Goal: Find specific page/section: Find specific page/section

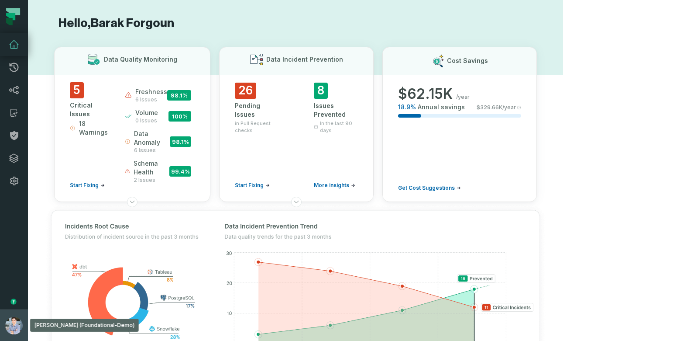
click at [15, 323] on img "button" at bounding box center [13, 325] width 17 height 17
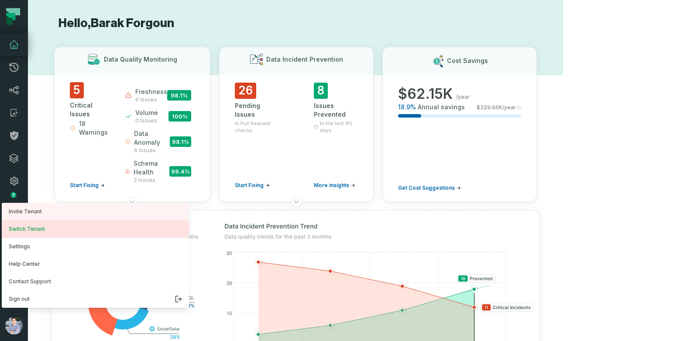
click at [69, 224] on button "Switch Tenant" at bounding box center [95, 228] width 187 height 17
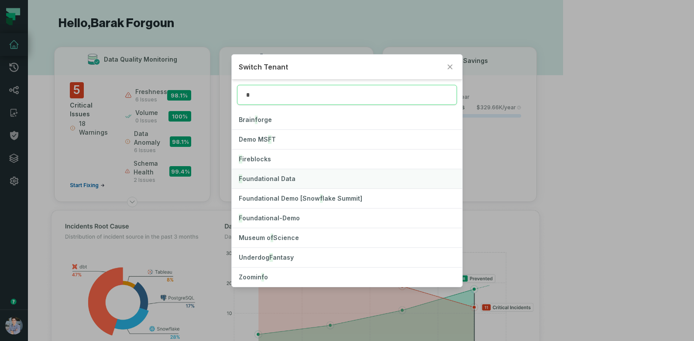
type input "*"
click at [271, 176] on span "F oundational Data" at bounding box center [267, 178] width 57 height 7
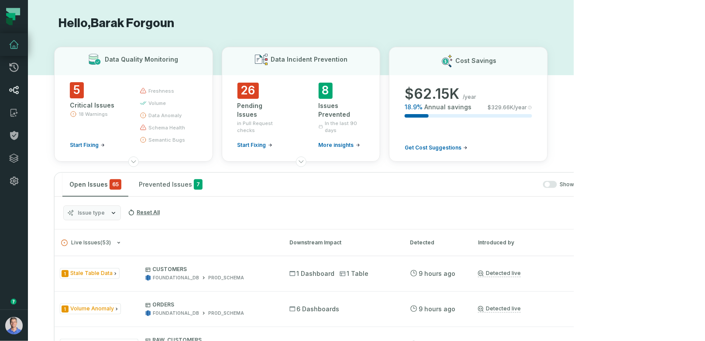
click at [13, 91] on icon at bounding box center [14, 90] width 10 height 8
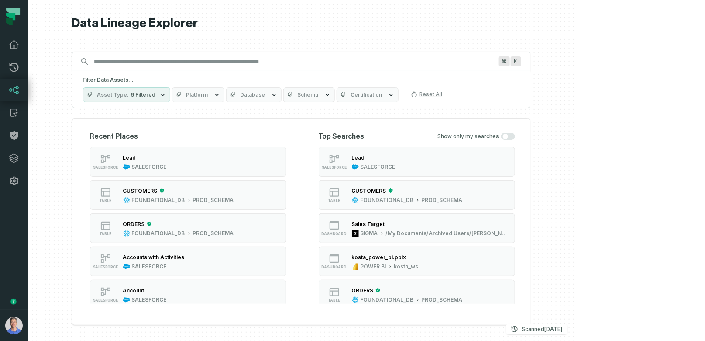
click at [346, 57] on input "Discovery Provider cmdk menu" at bounding box center [293, 62] width 409 height 14
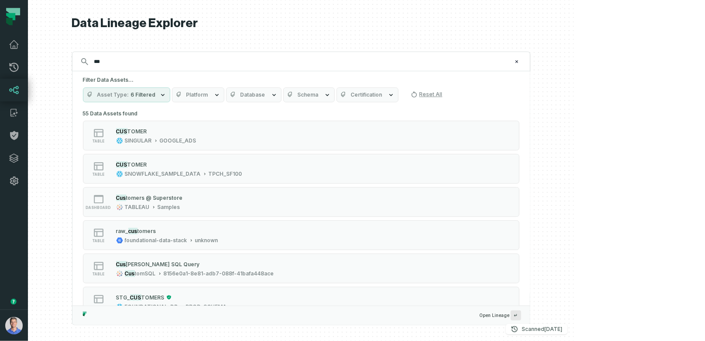
type input "***"
click at [208, 93] on span "Platform" at bounding box center [197, 94] width 22 height 7
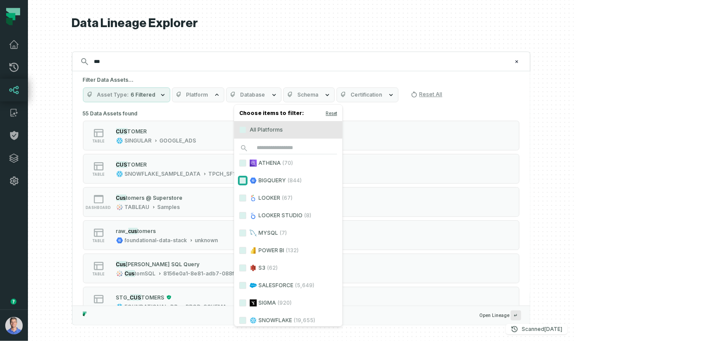
click at [240, 180] on button "BIGQUERY (844)" at bounding box center [243, 180] width 7 height 7
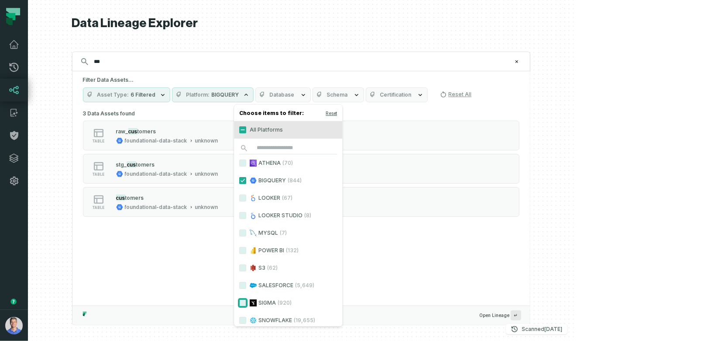
click at [242, 300] on button "SIGMA (920)" at bounding box center [243, 302] width 7 height 7
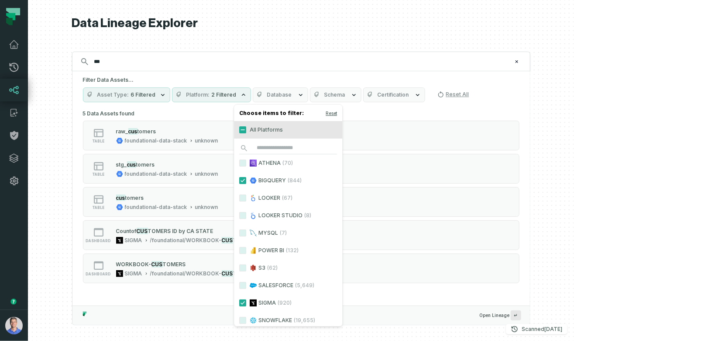
click at [423, 74] on div "Filter Data Assets... Asset Type 6 Filtered Platform 2 Filtered Database Schema…" at bounding box center [302, 89] width 458 height 36
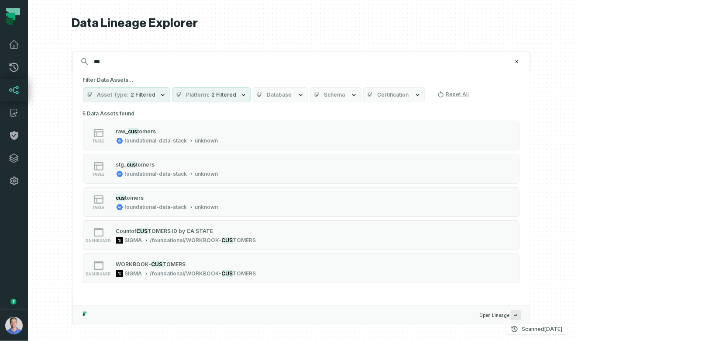
click at [237, 94] on span "2 Filtered" at bounding box center [224, 94] width 25 height 7
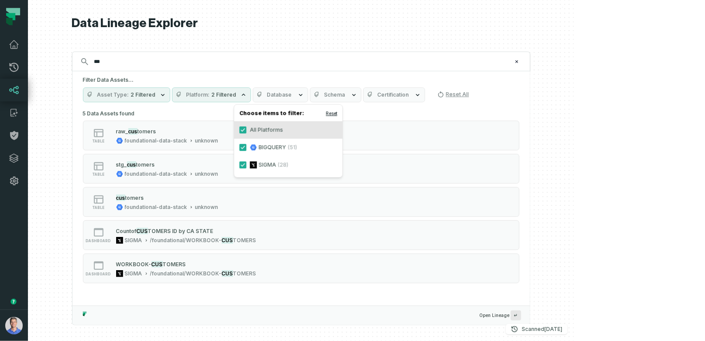
click at [330, 114] on button "Reset" at bounding box center [331, 113] width 11 height 7
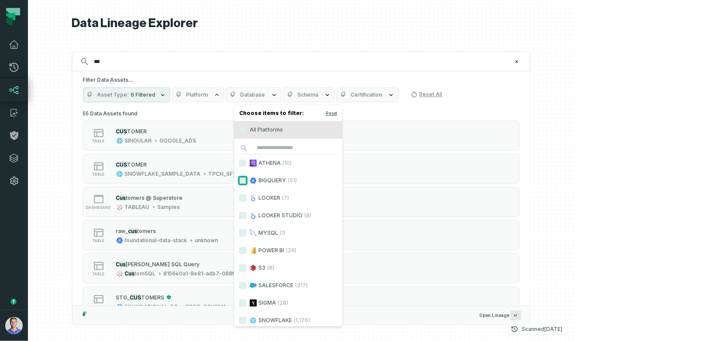
click at [243, 179] on button "BIGQUERY (51)" at bounding box center [243, 180] width 7 height 7
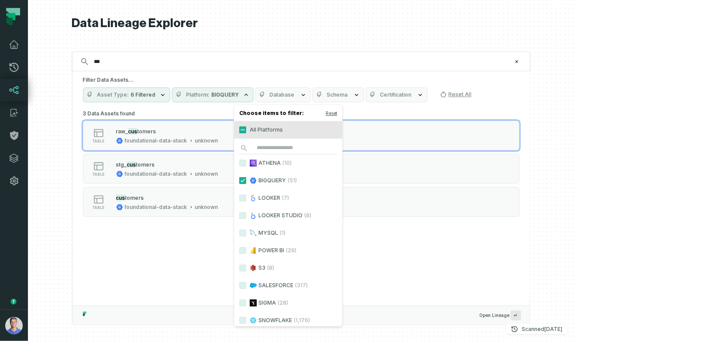
click at [316, 81] on h5 "Filter Data Assets..." at bounding box center [301, 79] width 437 height 7
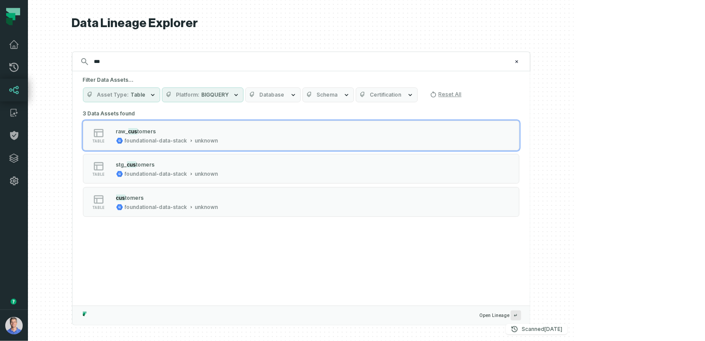
click at [285, 91] on span "Database" at bounding box center [272, 94] width 25 height 7
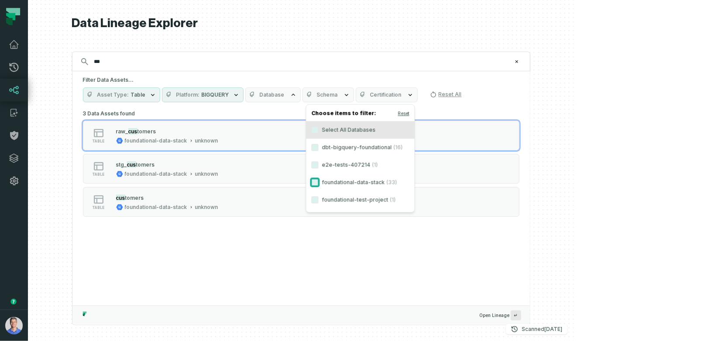
click at [314, 180] on button "foundational-data-stack (33)" at bounding box center [315, 182] width 7 height 7
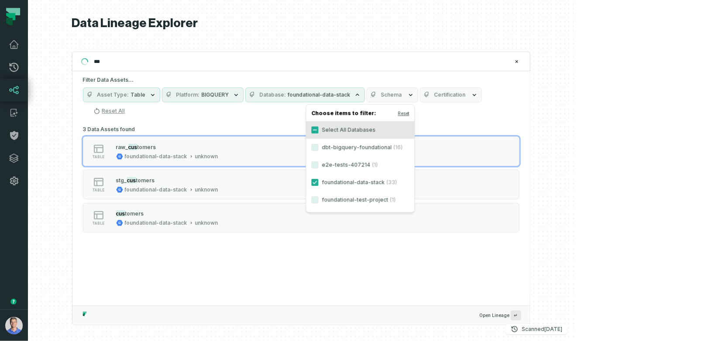
click at [374, 70] on div "*** ⌘ K" at bounding box center [301, 62] width 459 height 20
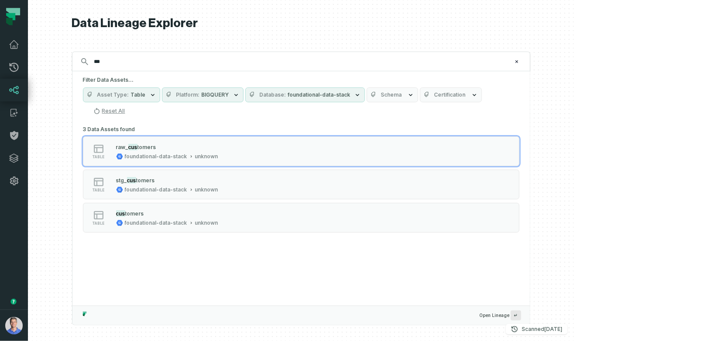
click at [365, 92] on button "Database foundational-data-stack" at bounding box center [305, 94] width 120 height 15
click at [408, 113] on button "Reset" at bounding box center [403, 113] width 11 height 7
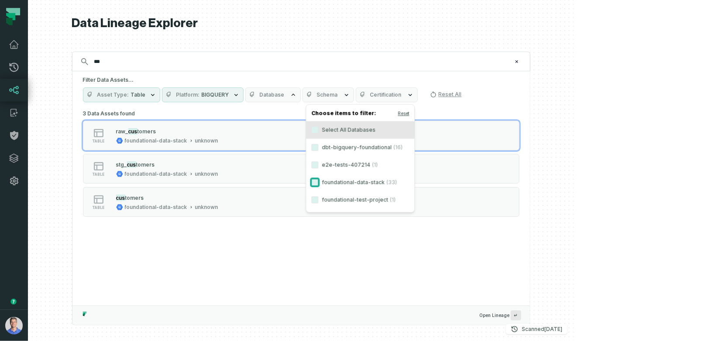
click at [317, 184] on button "foundational-data-stack (33)" at bounding box center [315, 182] width 7 height 7
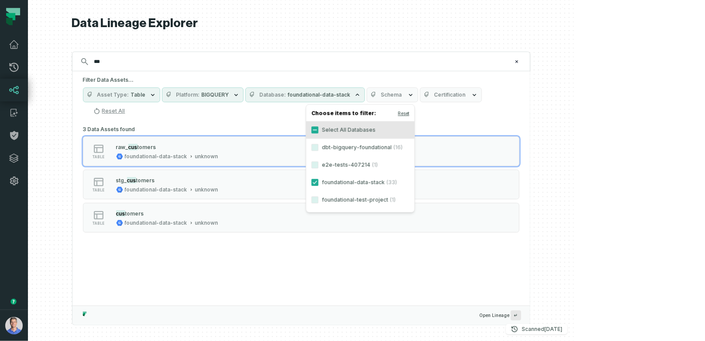
click at [490, 79] on h5 "Filter Data Assets..." at bounding box center [301, 79] width 437 height 7
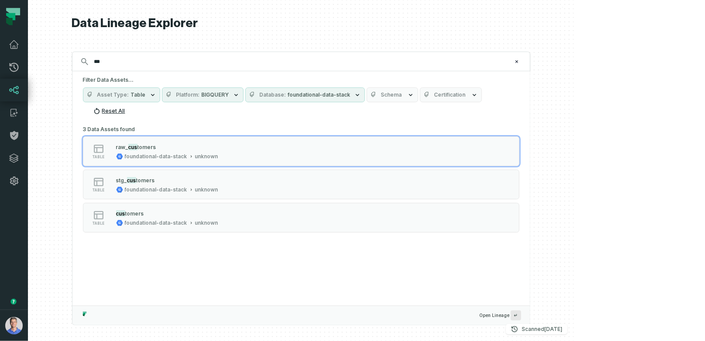
click at [129, 109] on button "Reset All" at bounding box center [109, 111] width 39 height 14
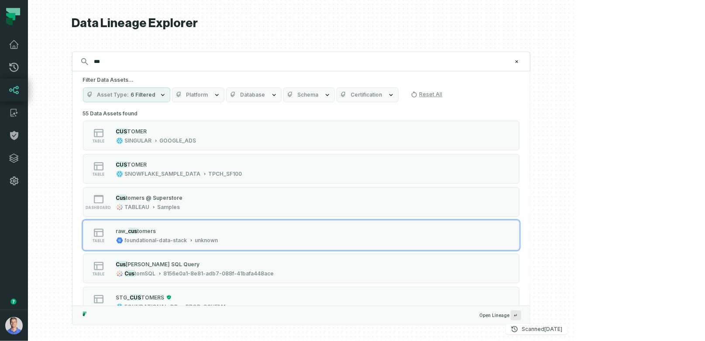
click at [208, 92] on span "Platform" at bounding box center [197, 94] width 22 height 7
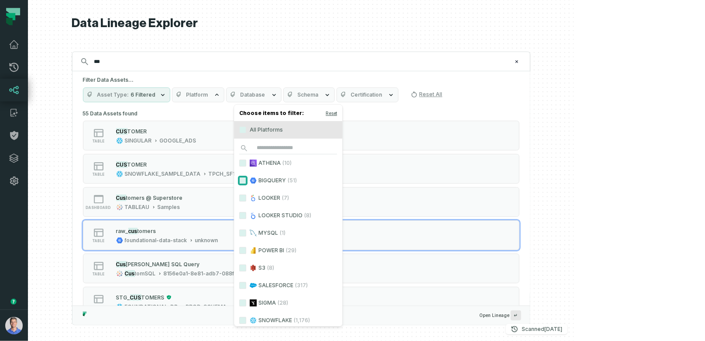
click at [244, 179] on button "BIGQUERY (51)" at bounding box center [243, 180] width 7 height 7
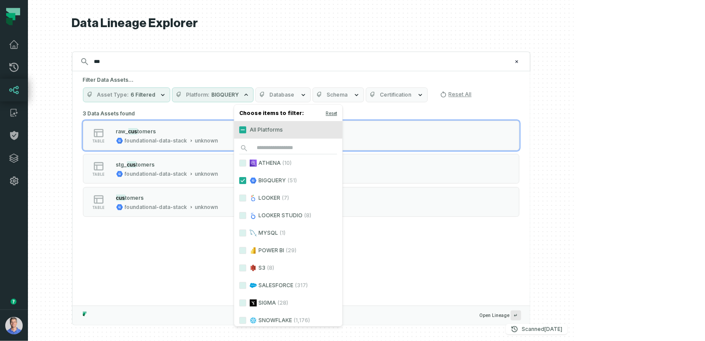
click at [490, 101] on div "Asset Type 6 Filtered Platform BIGQUERY Database Schema Certification Reset All" at bounding box center [301, 94] width 437 height 15
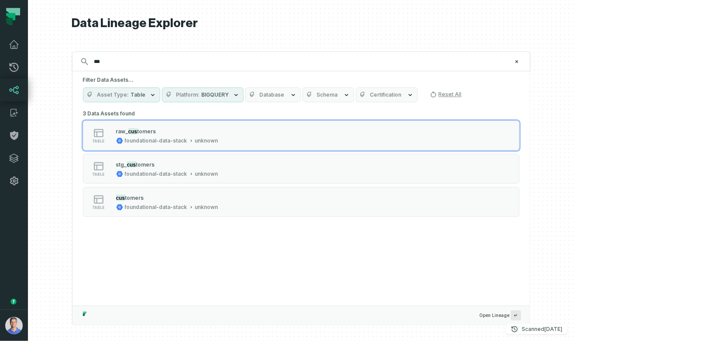
drag, startPoint x: 265, startPoint y: 95, endPoint x: 269, endPoint y: 97, distance: 4.7
click at [229, 95] on span "BIGQUERY" at bounding box center [216, 94] width 28 height 7
click at [321, 112] on button "Reset" at bounding box center [321, 113] width 11 height 7
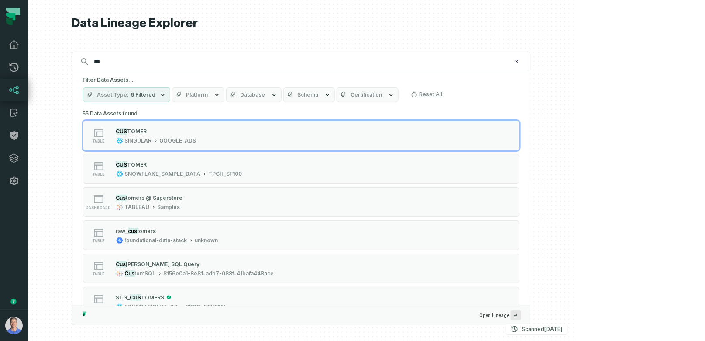
click at [490, 79] on h5 "Filter Data Assets..." at bounding box center [301, 79] width 437 height 7
click at [490, 61] on icon "Clear search query" at bounding box center [516, 61] width 5 height 5
